Goal: Find specific page/section

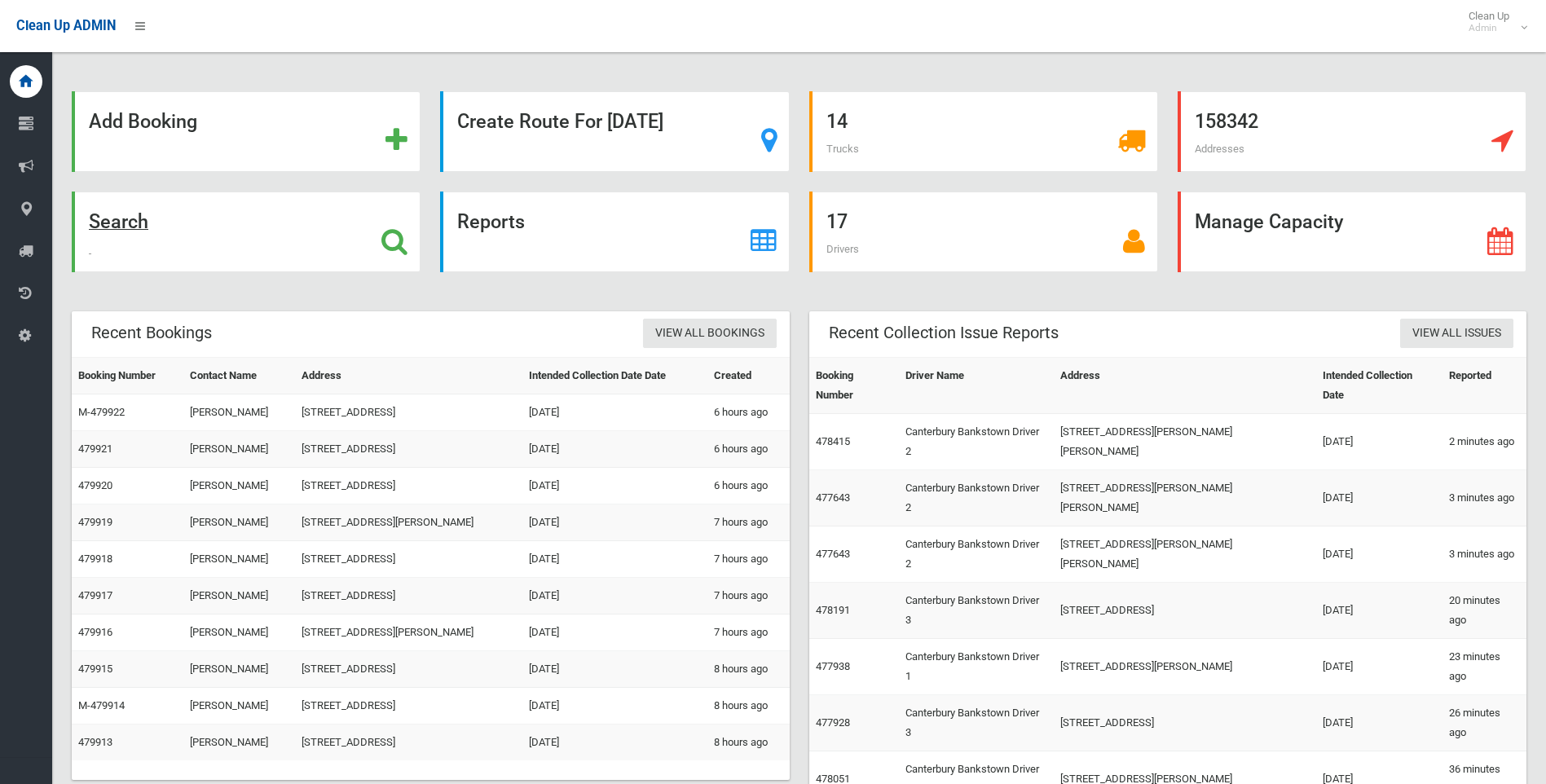
click at [135, 218] on strong "Search" at bounding box center [118, 222] width 59 height 23
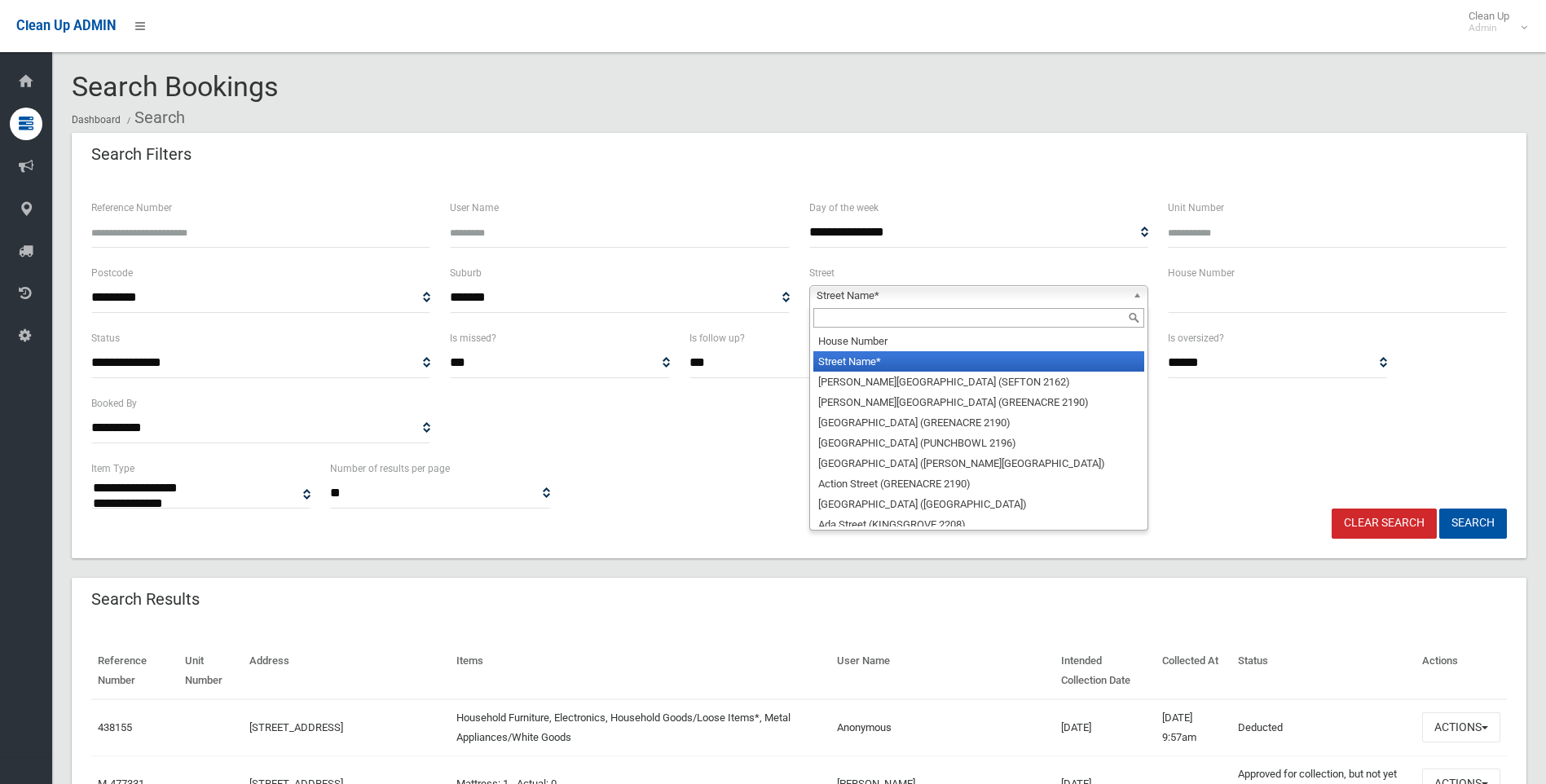
select select
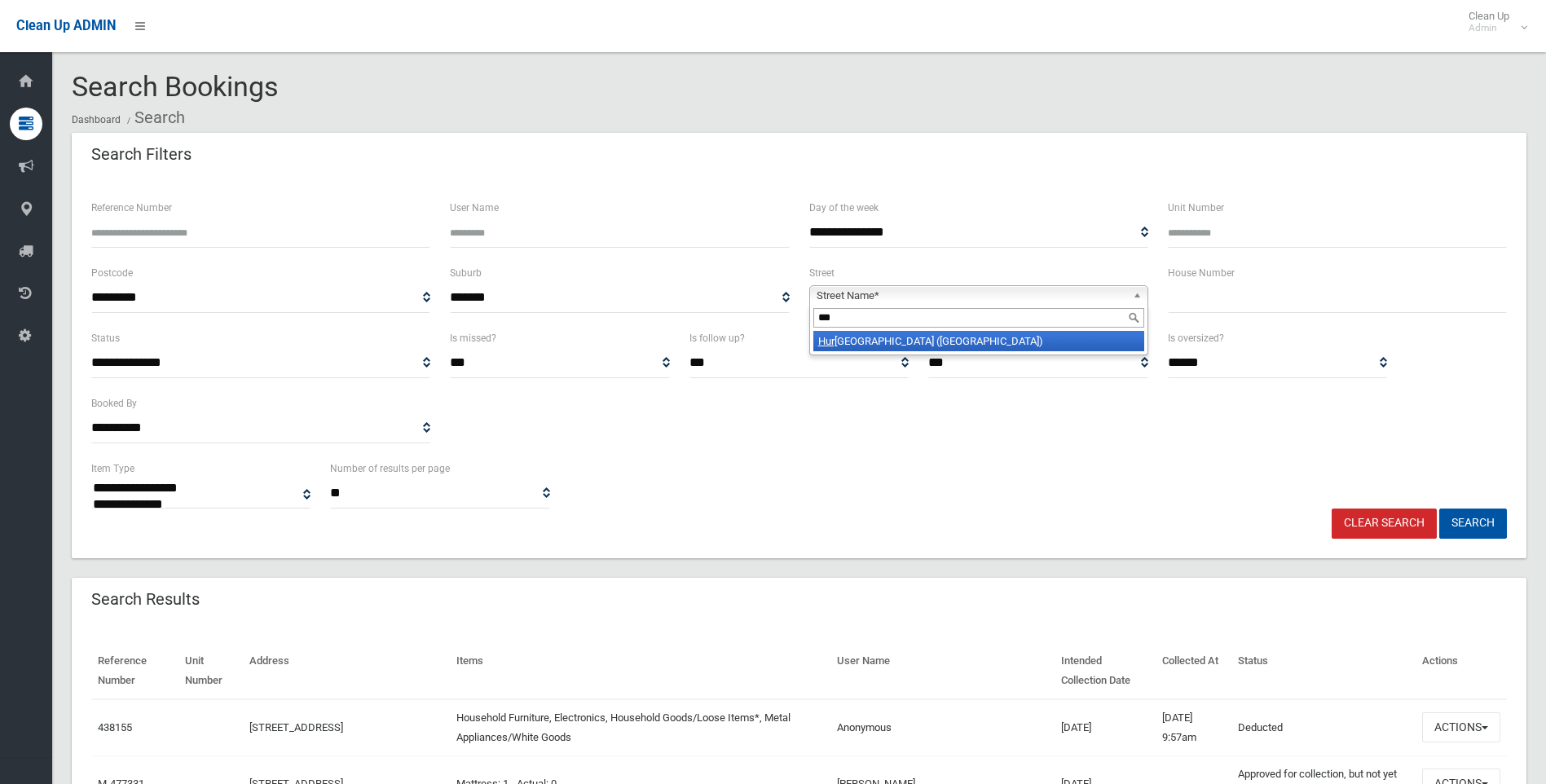
type input "***"
click at [883, 343] on li "[GEOGRAPHIC_DATA] ([GEOGRAPHIC_DATA])" at bounding box center [979, 341] width 331 height 20
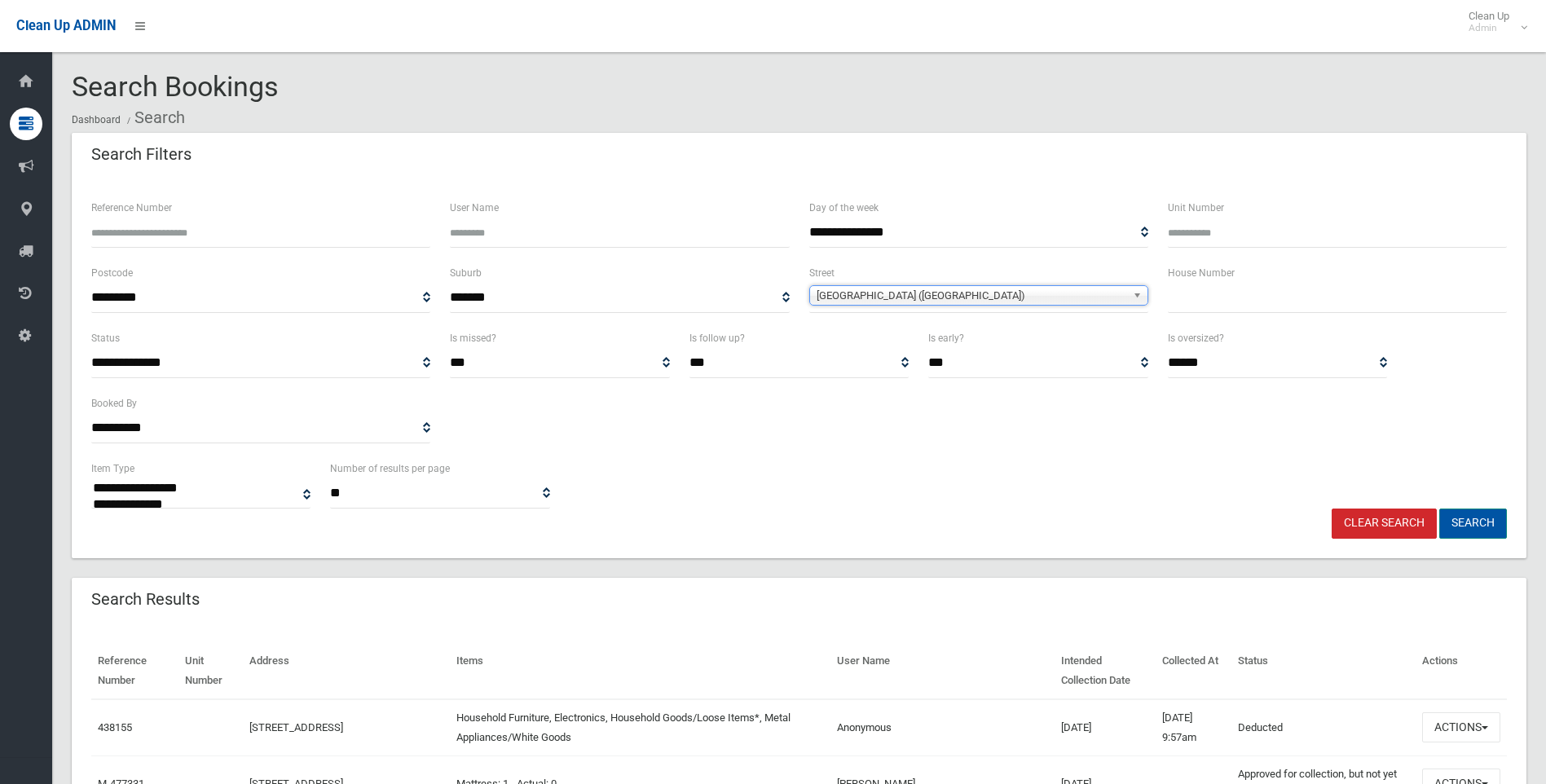
click at [1456, 521] on button "Search" at bounding box center [1473, 524] width 67 height 30
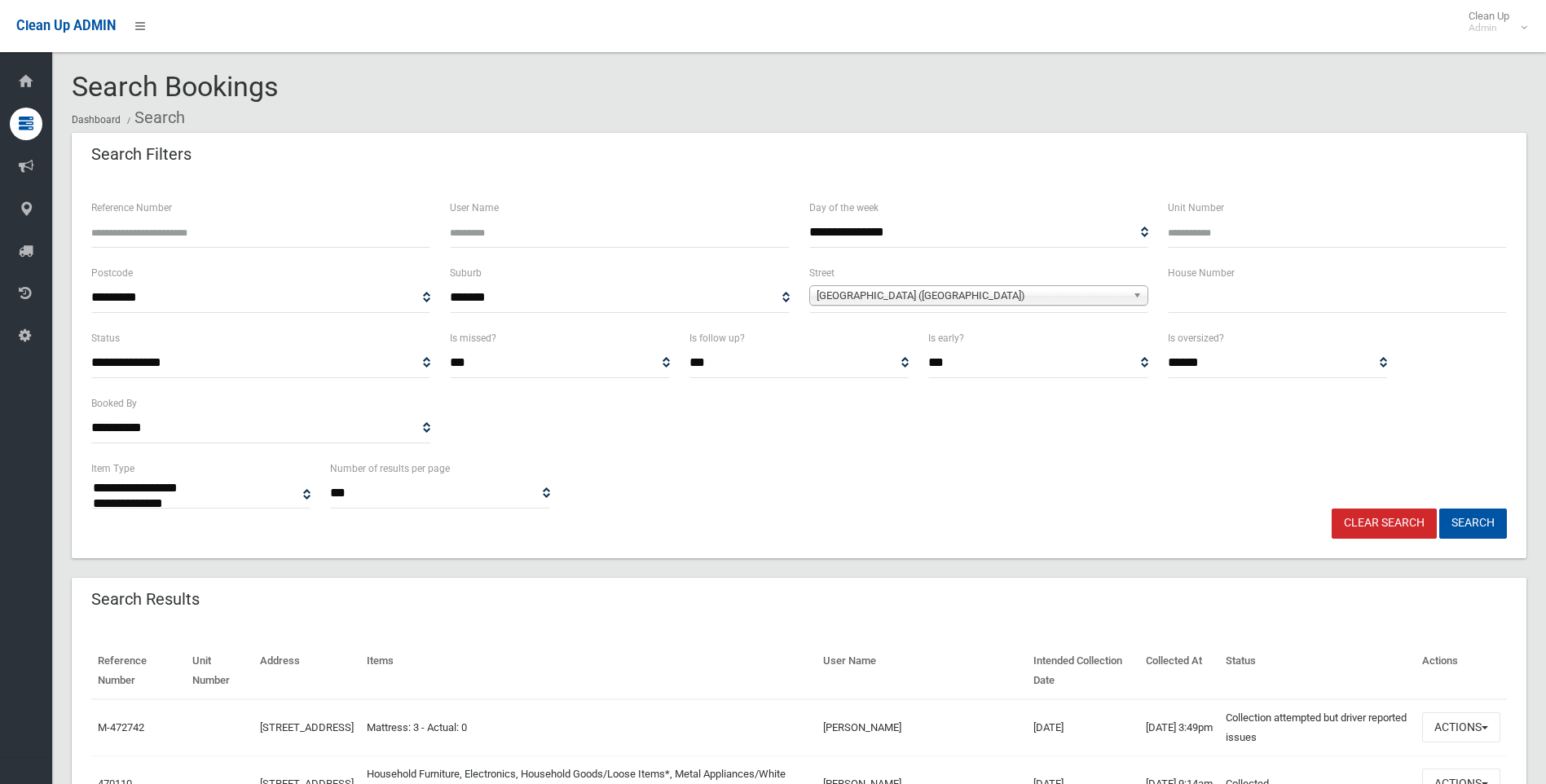
select select
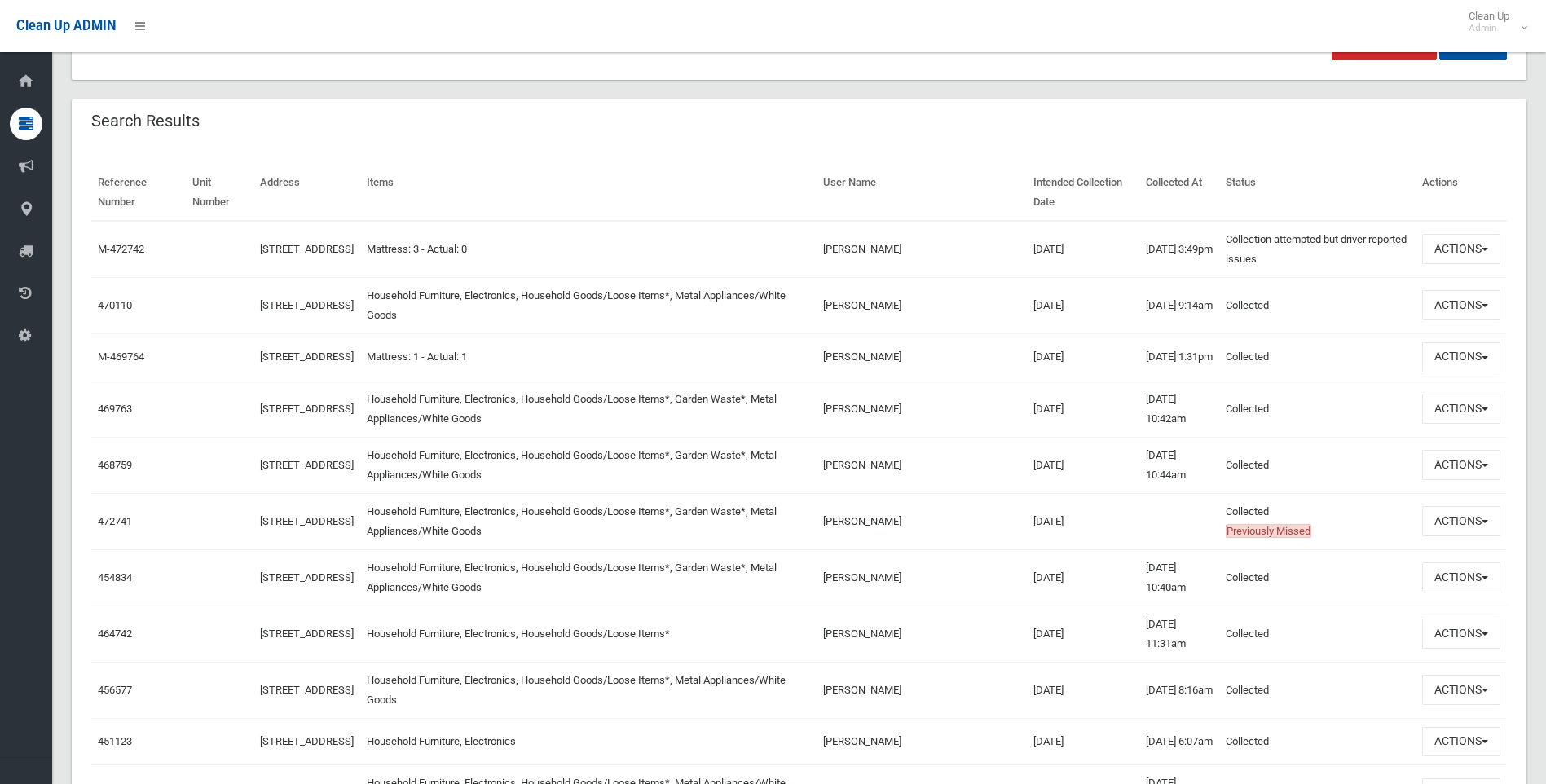
scroll to position [326, 0]
